Goal: Task Accomplishment & Management: Manage account settings

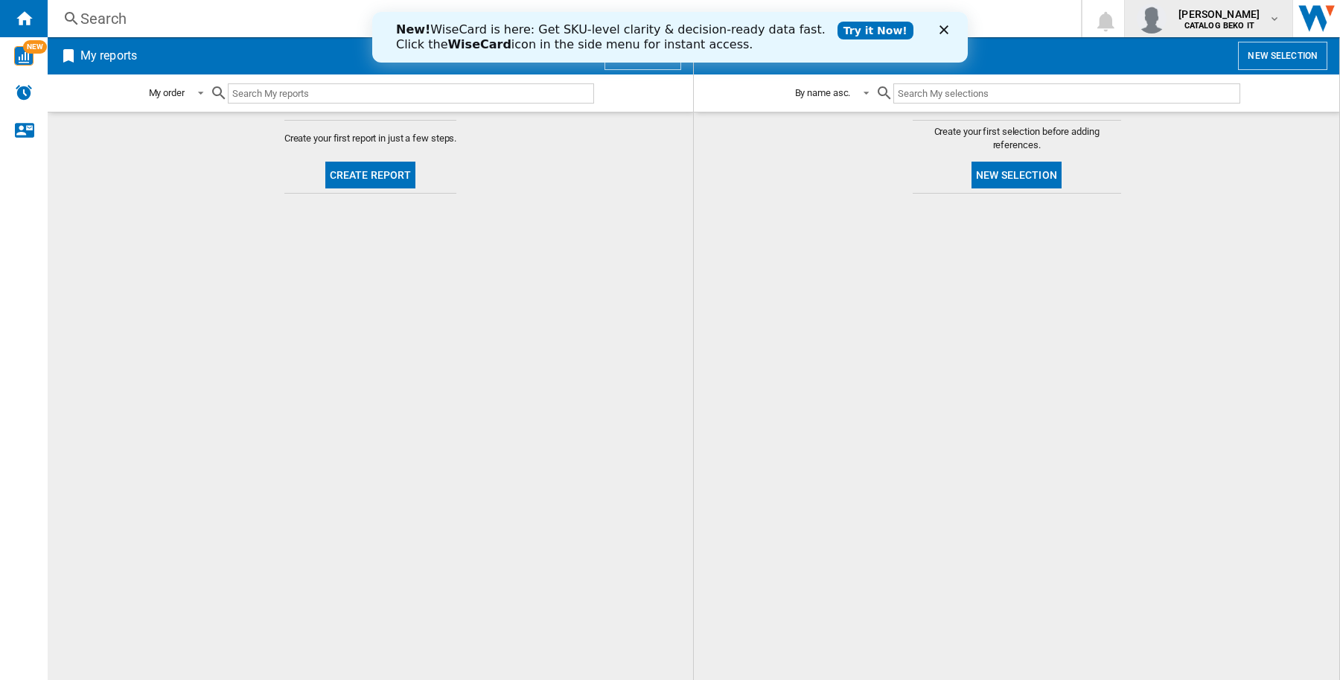
click at [1223, 17] on span "[PERSON_NAME]" at bounding box center [1219, 14] width 81 height 15
click at [1199, 138] on button "Logout" at bounding box center [1196, 130] width 151 height 30
